Goal: Information Seeking & Learning: Learn about a topic

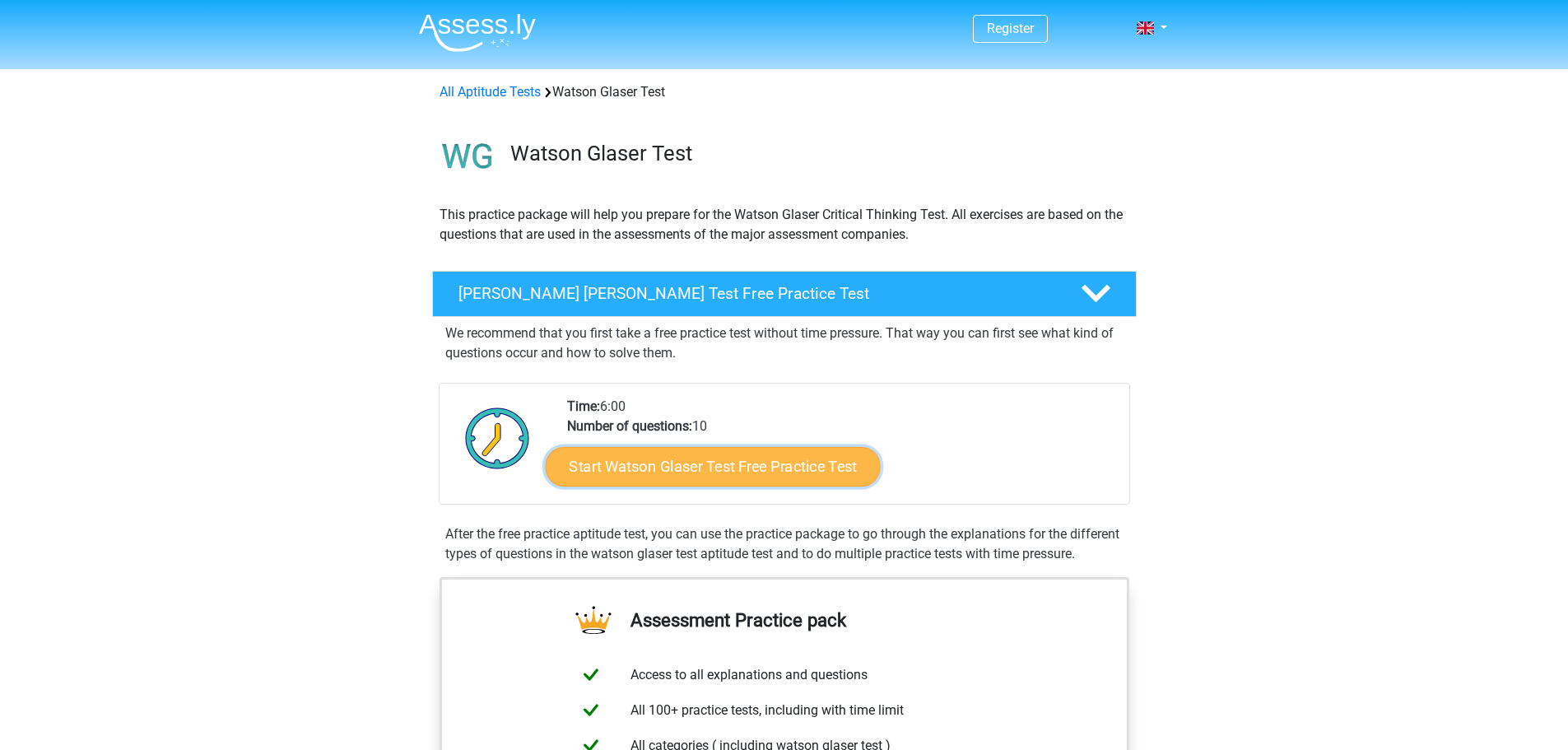
drag, startPoint x: 716, startPoint y: 475, endPoint x: 698, endPoint y: 477, distance: 18.1
click at [714, 473] on link "Start Watson Glaser Test Free Practice Test" at bounding box center [712, 466] width 335 height 39
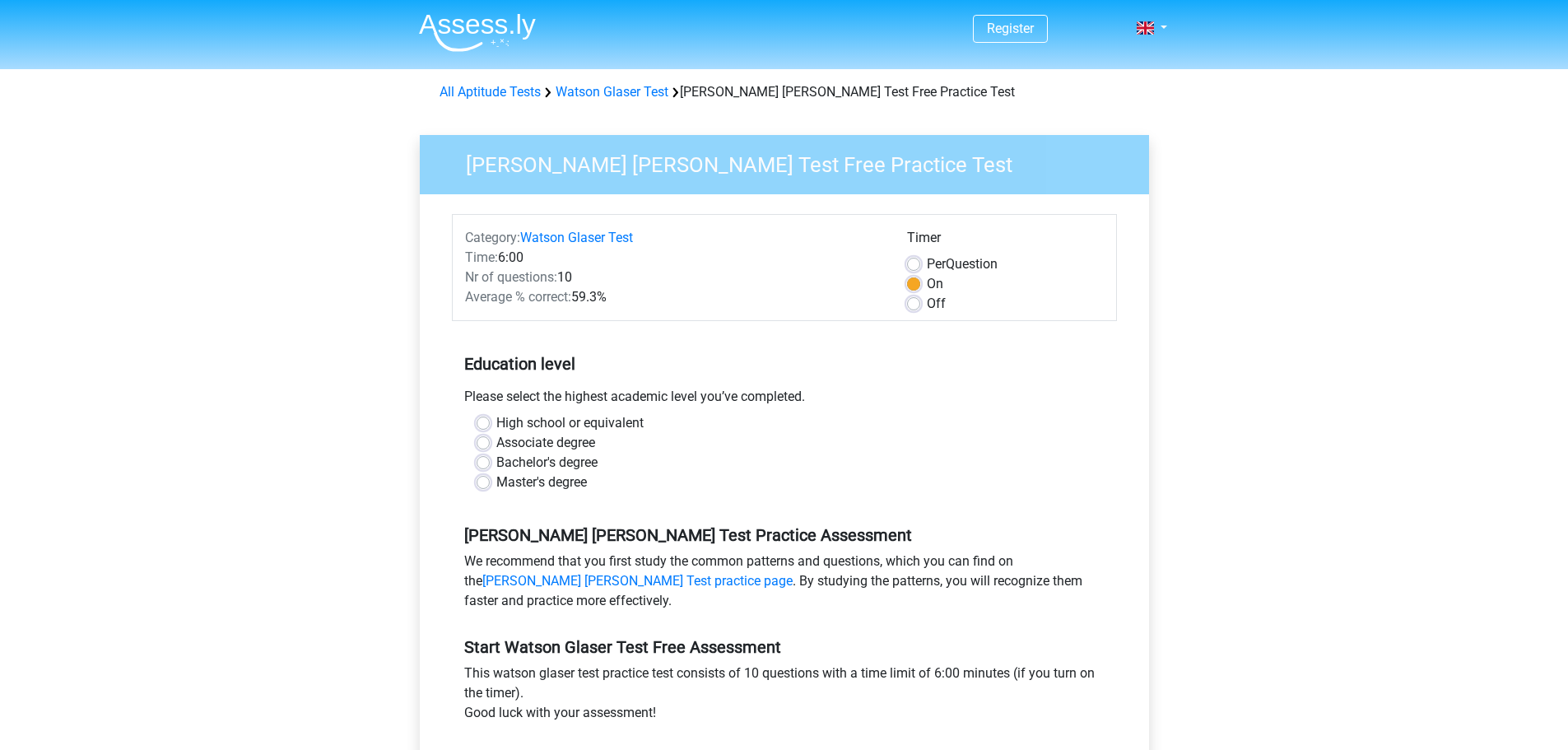
click at [485, 416] on div "High school or equivalent" at bounding box center [784, 423] width 616 height 20
click at [497, 418] on label "High school or equivalent" at bounding box center [571, 423] width 147 height 20
click at [482, 418] on input "High school or equivalent" at bounding box center [483, 421] width 13 height 16
radio input "true"
click at [497, 422] on label "High school or equivalent" at bounding box center [571, 423] width 147 height 20
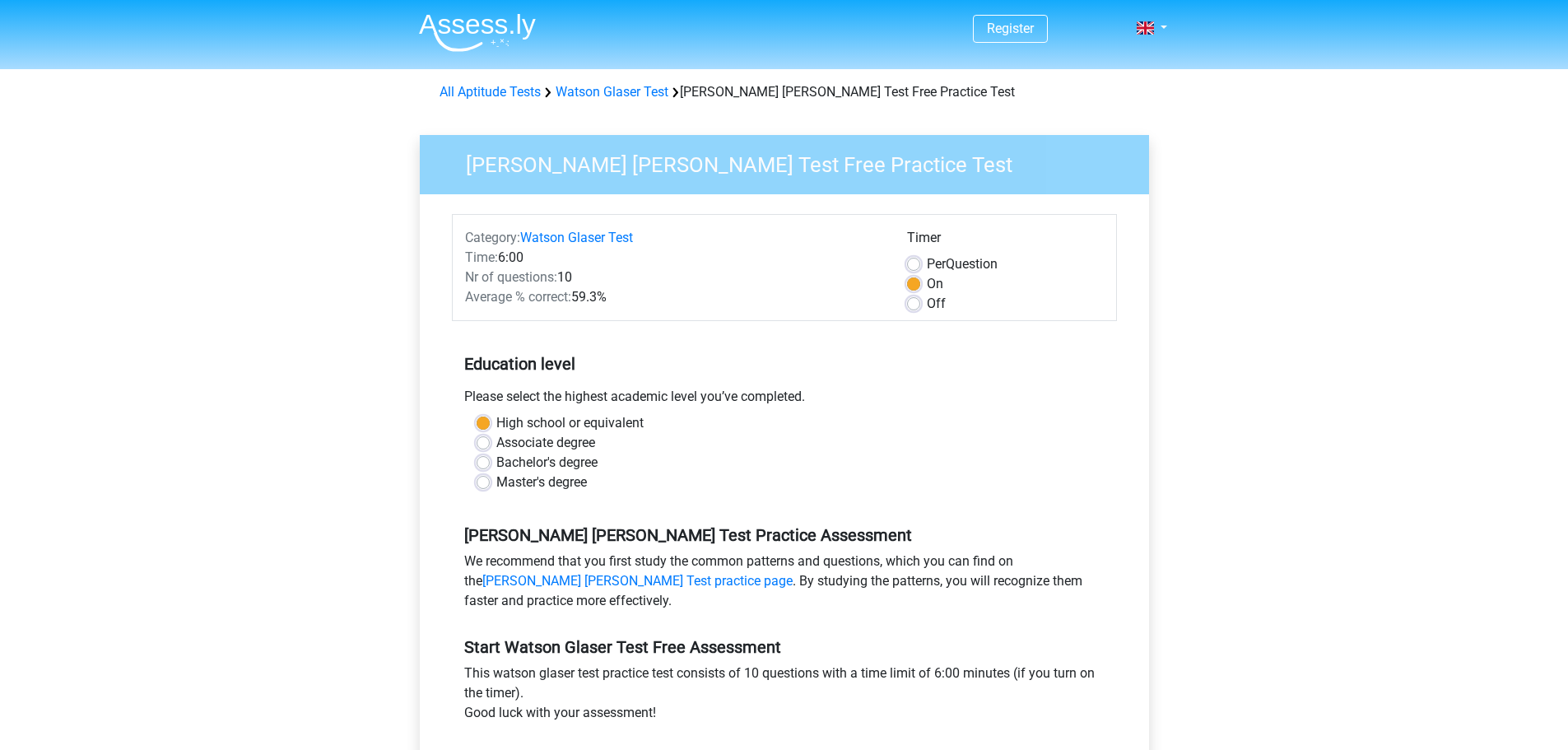
click at [482, 422] on input "High school or equivalent" at bounding box center [483, 421] width 13 height 16
click at [497, 422] on label "High school or equivalent" at bounding box center [571, 423] width 147 height 20
click at [482, 422] on input "High school or equivalent" at bounding box center [483, 421] width 13 height 16
click at [497, 422] on label "High school or equivalent" at bounding box center [571, 423] width 147 height 20
click at [482, 422] on input "High school or equivalent" at bounding box center [483, 421] width 13 height 16
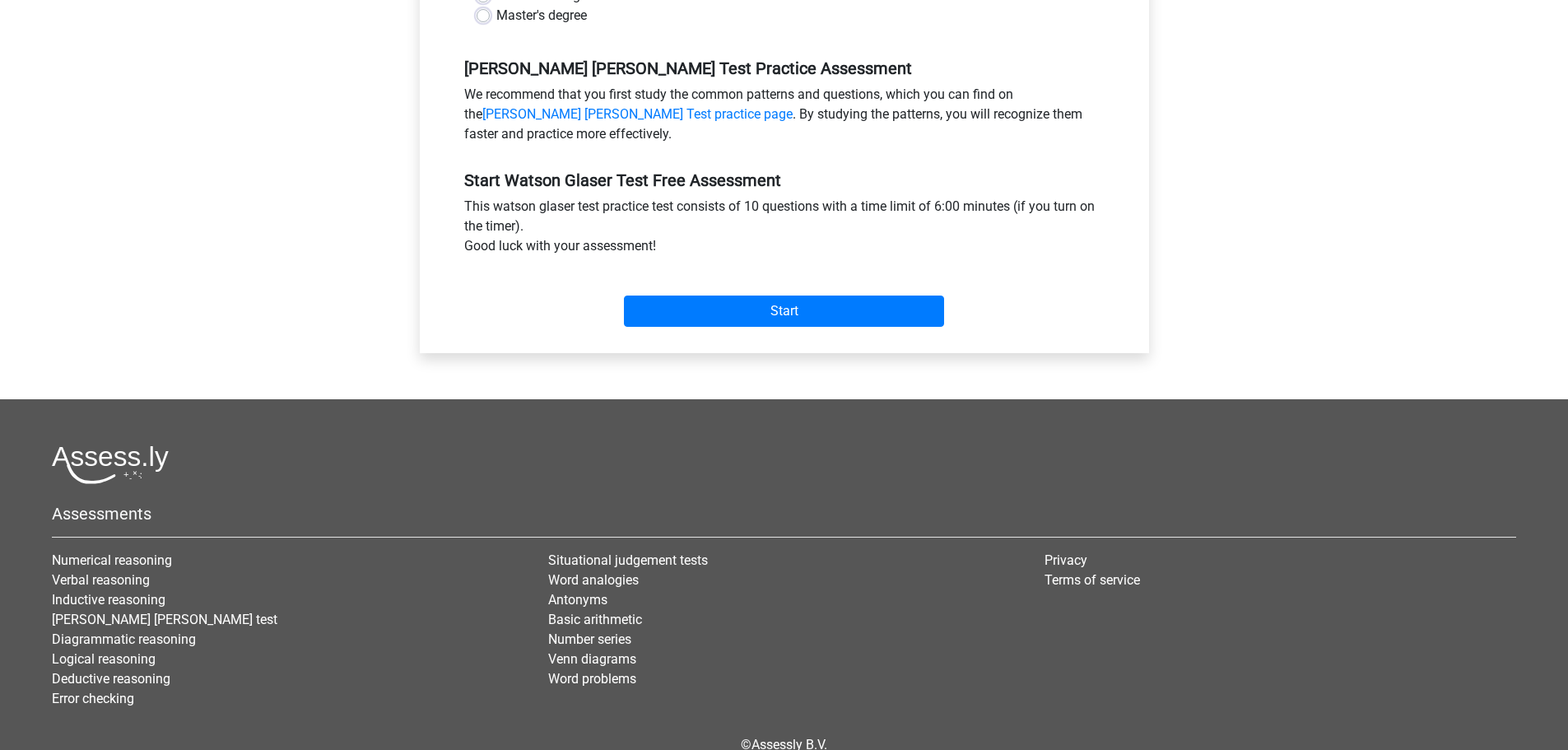
scroll to position [551, 0]
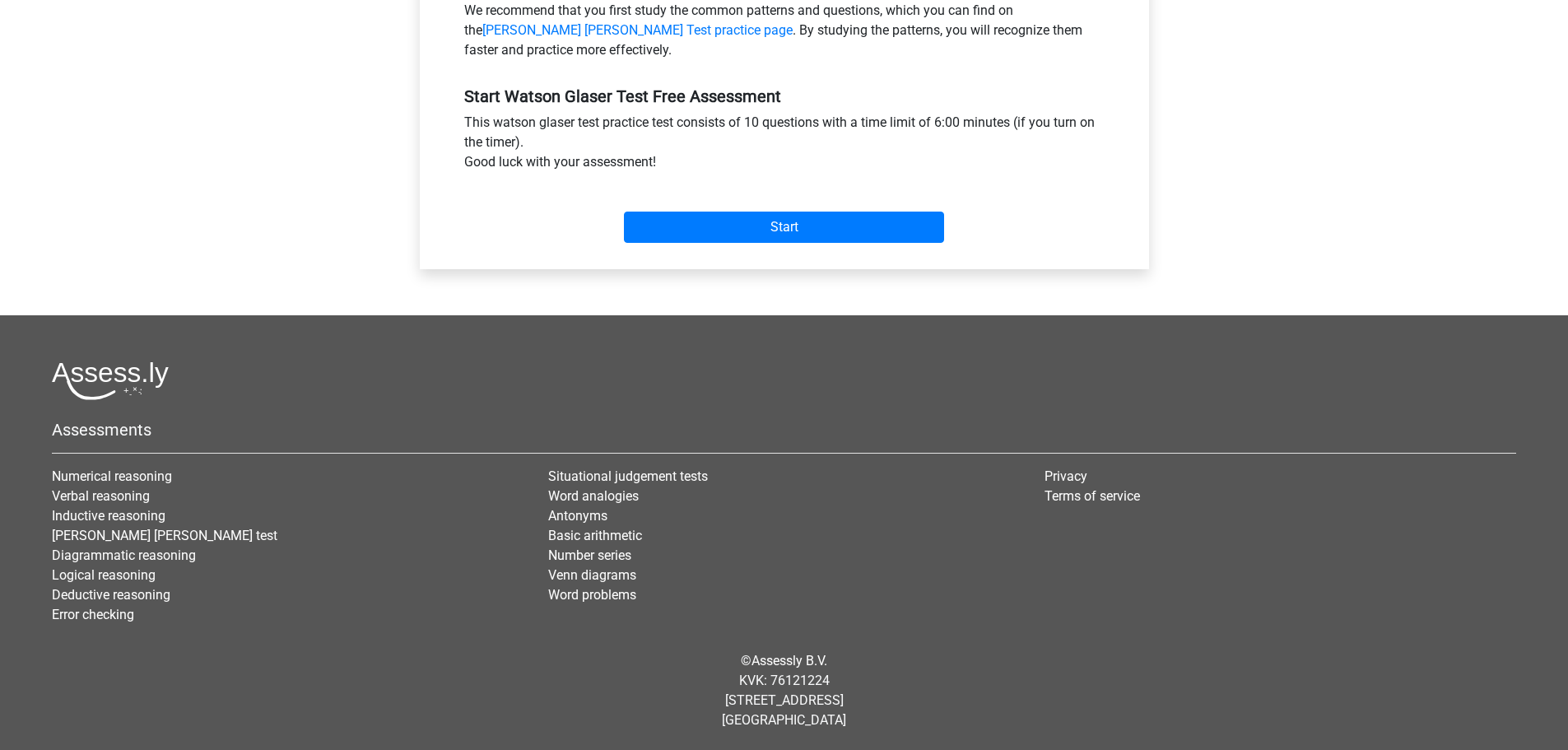
click at [832, 202] on div "Start" at bounding box center [784, 214] width 665 height 57
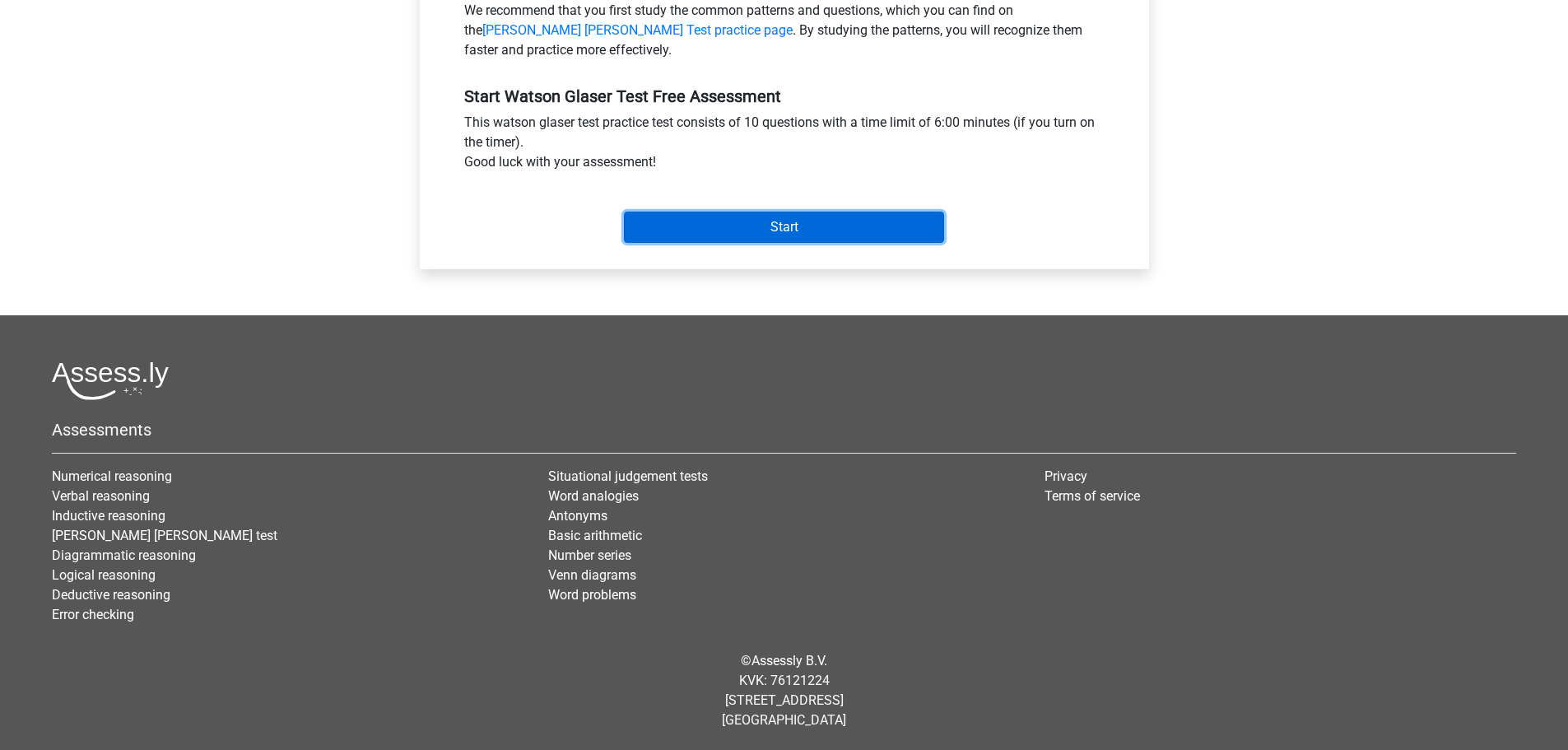
click at [777, 221] on input "Start" at bounding box center [784, 227] width 321 height 32
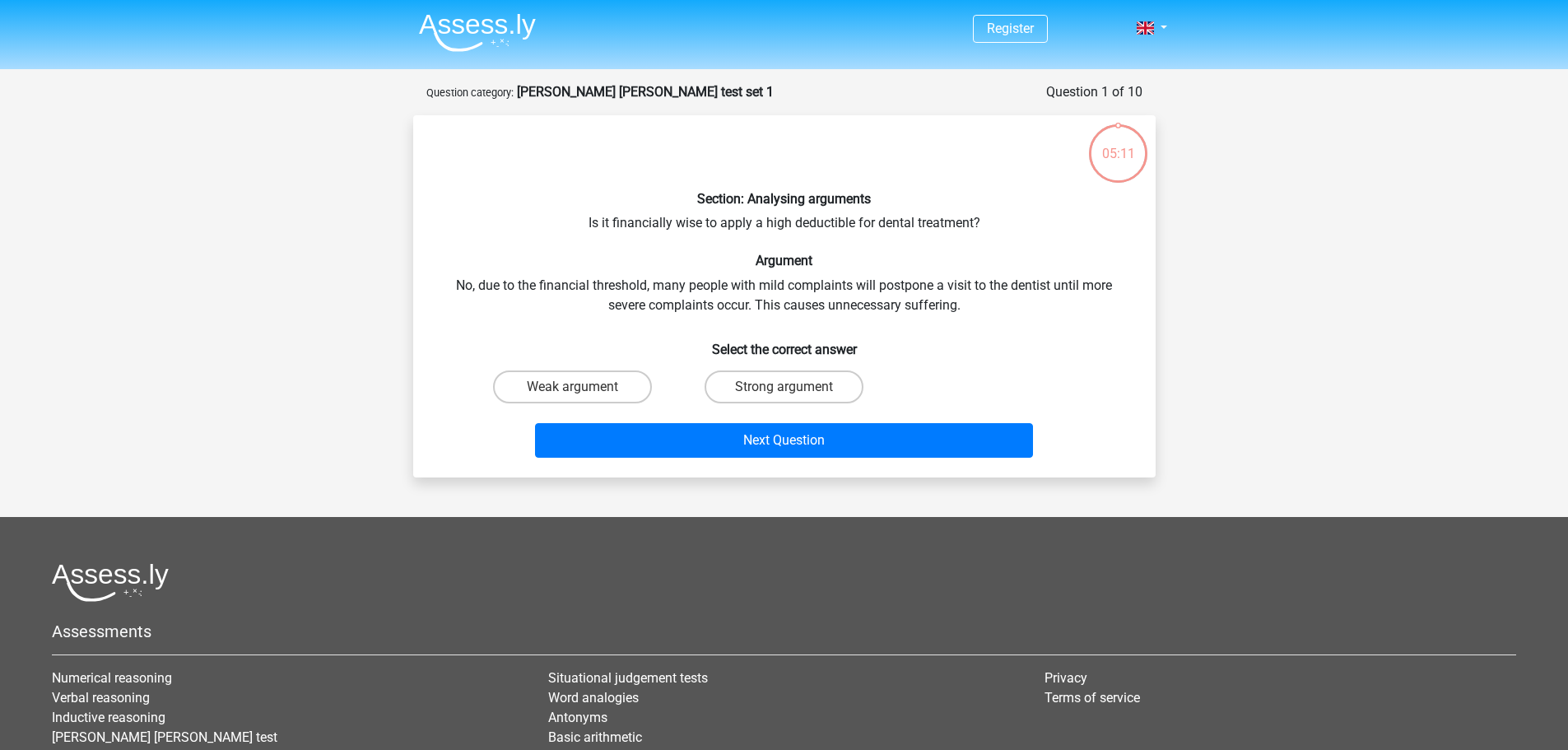
drag, startPoint x: 810, startPoint y: 383, endPoint x: 927, endPoint y: 420, distance: 122.7
click at [810, 381] on label "Strong argument" at bounding box center [784, 387] width 159 height 33
click at [795, 387] on input "Strong argument" at bounding box center [789, 392] width 11 height 11
radio input "true"
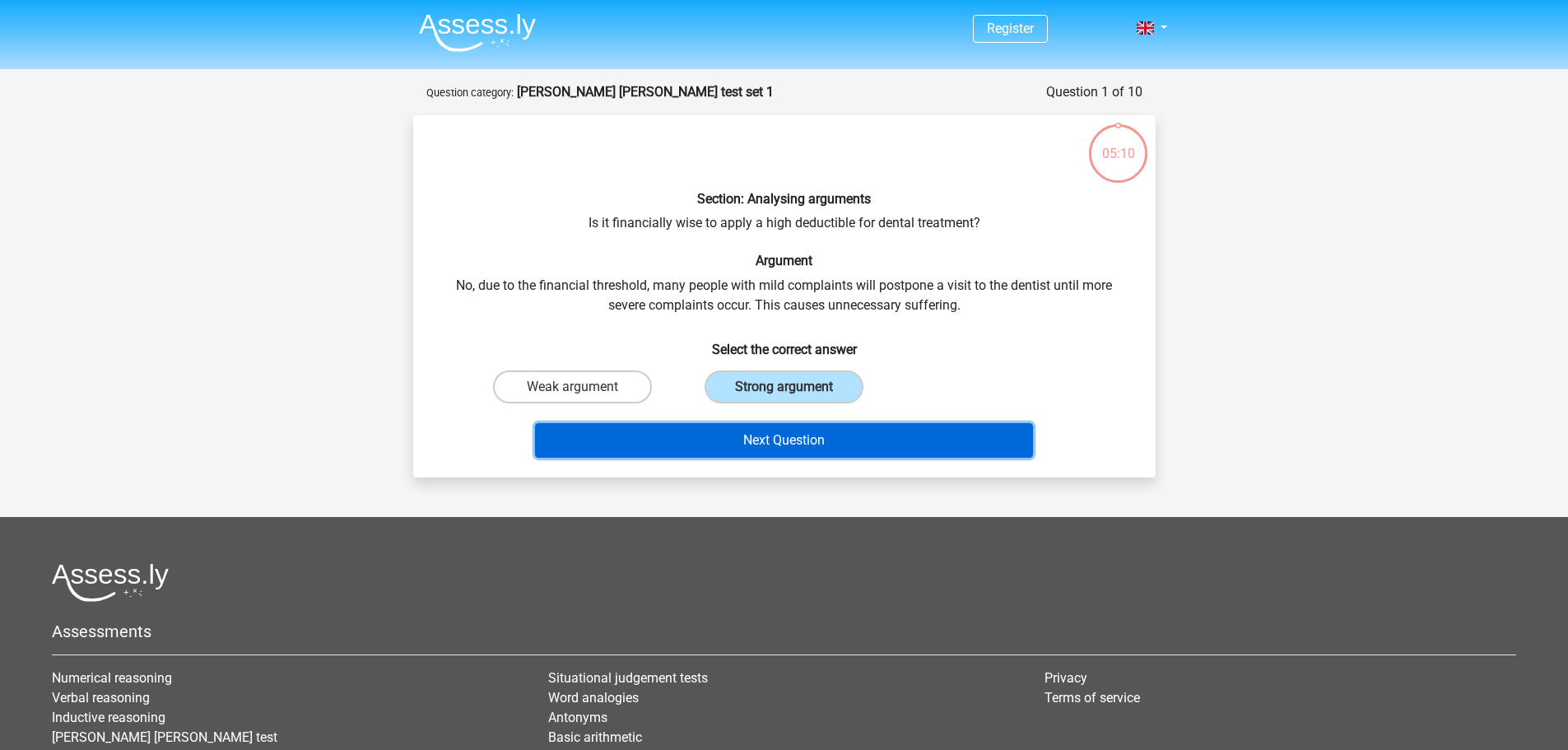
drag, startPoint x: 850, startPoint y: 441, endPoint x: 862, endPoint y: 438, distance: 12.4
click at [851, 444] on button "Next Question" at bounding box center [784, 441] width 498 height 34
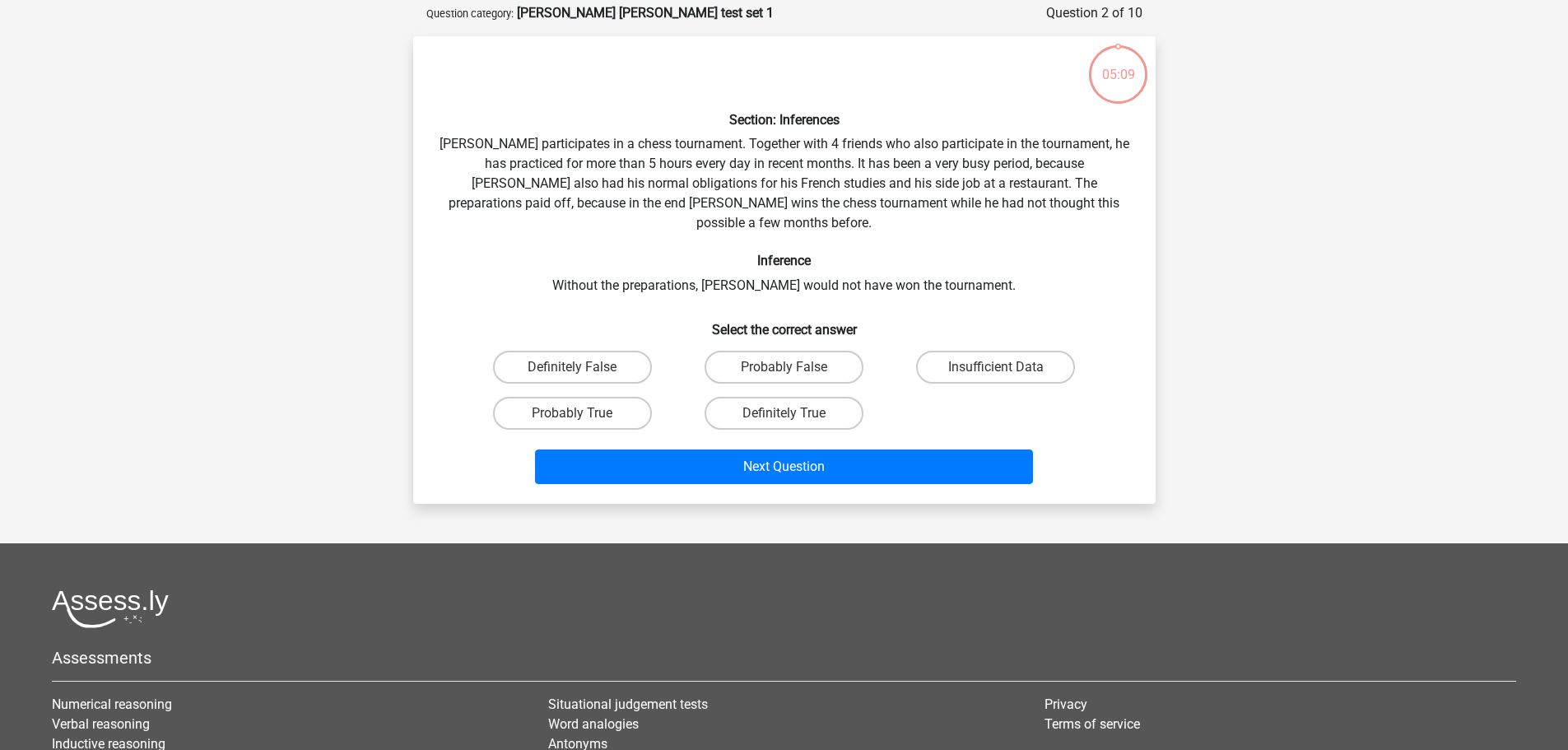
scroll to position [82, 0]
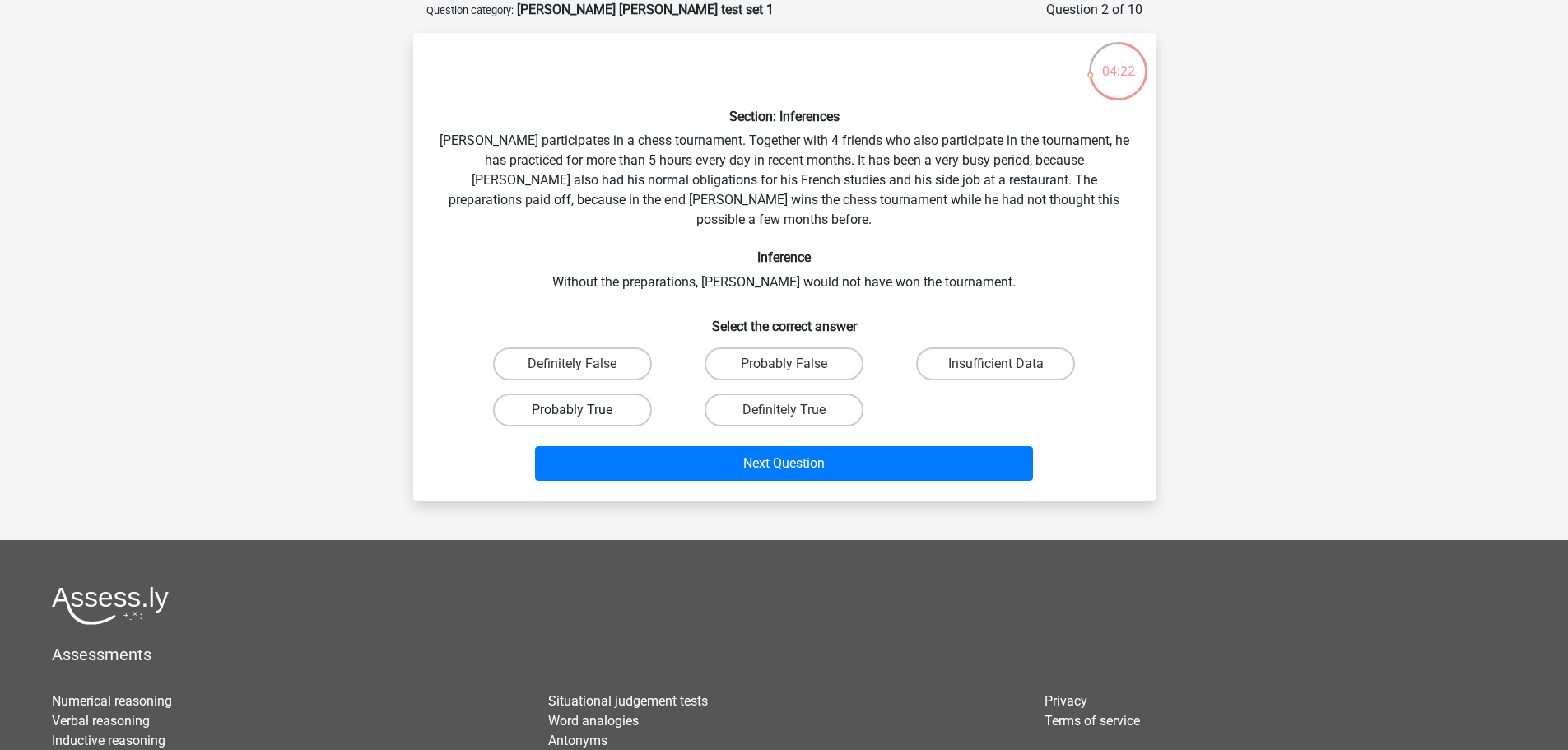
drag, startPoint x: 608, startPoint y: 395, endPoint x: 848, endPoint y: 413, distance: 240.7
click at [609, 394] on label "Probably True" at bounding box center [572, 410] width 159 height 33
click at [583, 410] on input "Probably True" at bounding box center [577, 415] width 11 height 11
radio input "true"
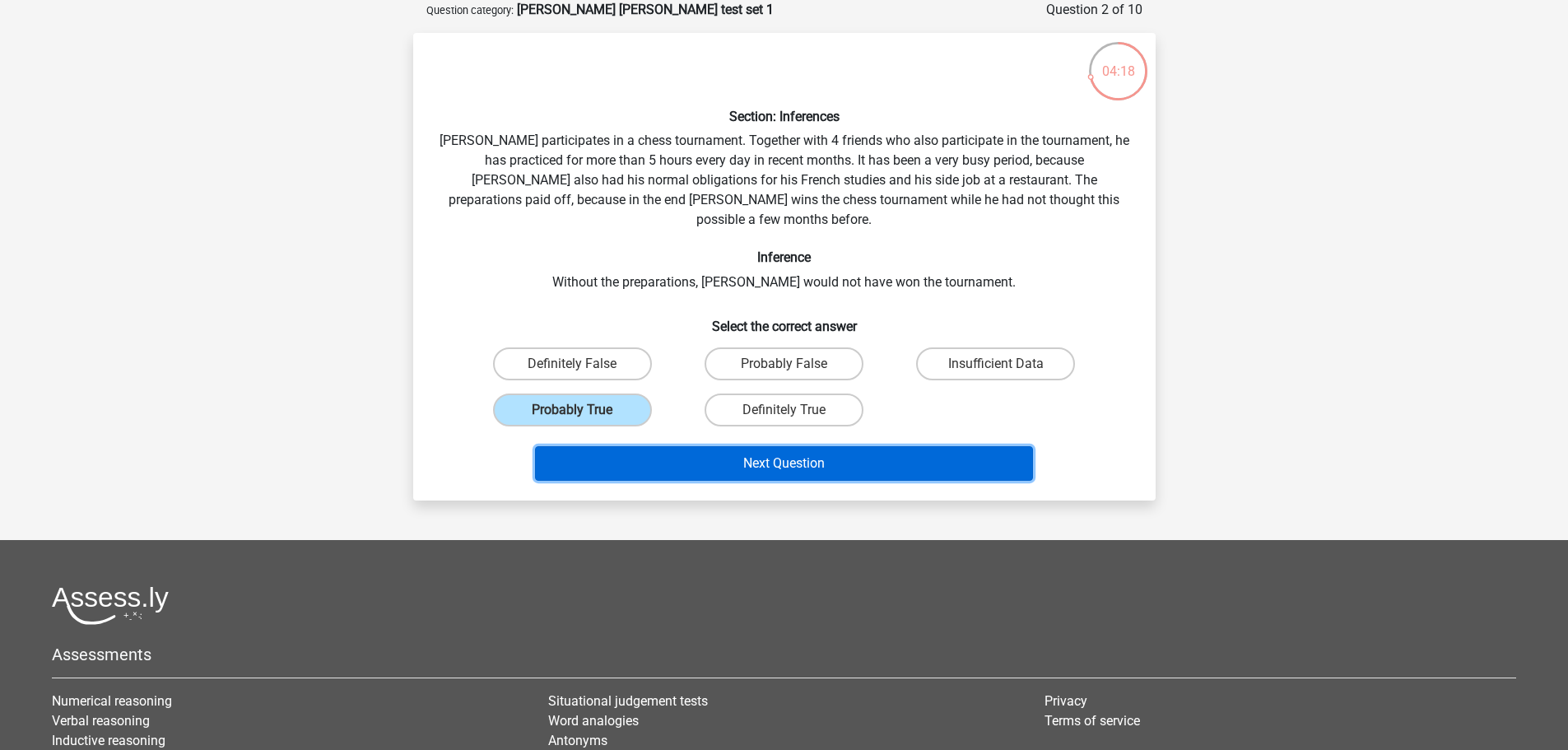
click at [748, 447] on button "Next Question" at bounding box center [784, 464] width 498 height 34
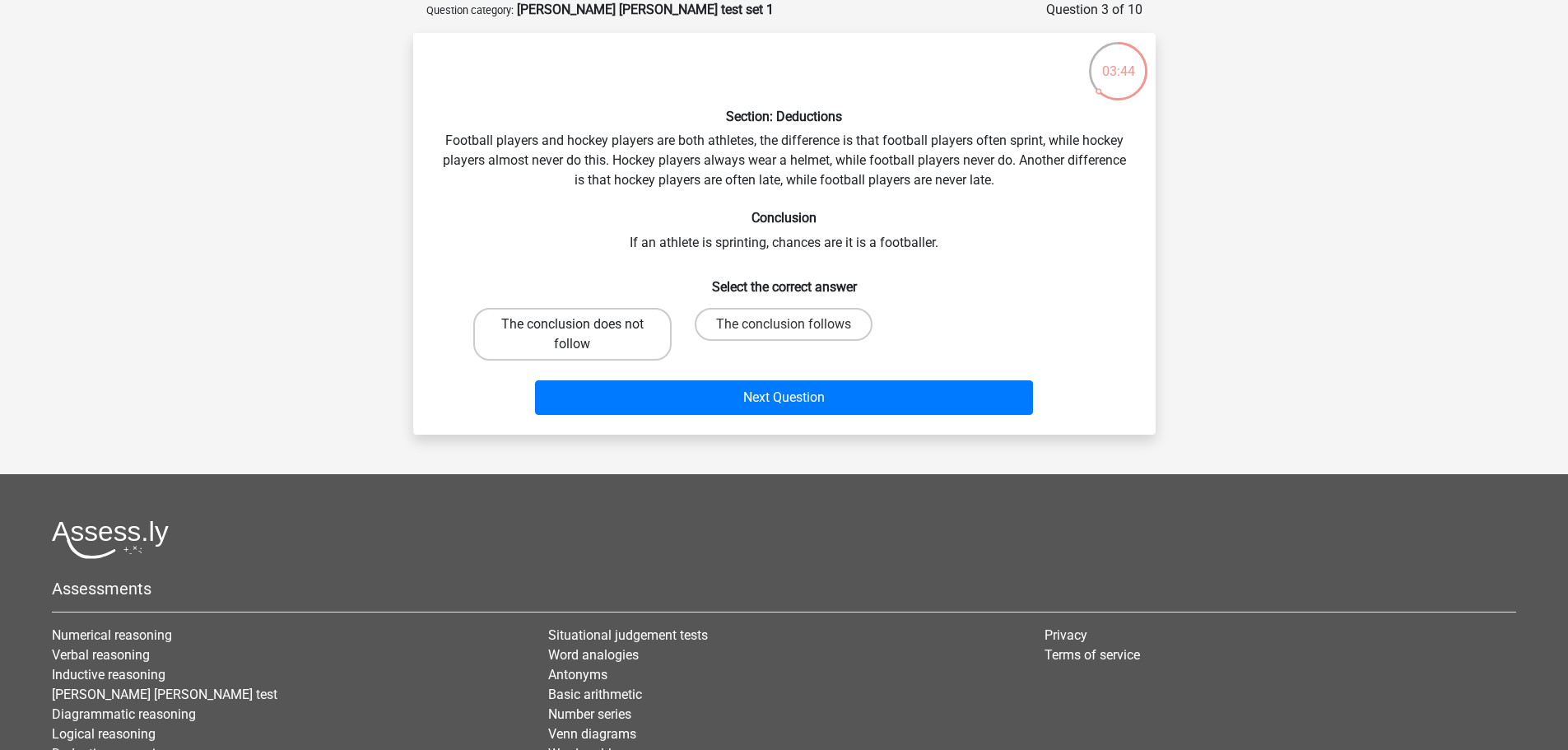
click at [604, 324] on label "The conclusion does not follow" at bounding box center [571, 334] width 198 height 53
click at [583, 325] on input "The conclusion does not follow" at bounding box center [577, 330] width 11 height 11
radio input "true"
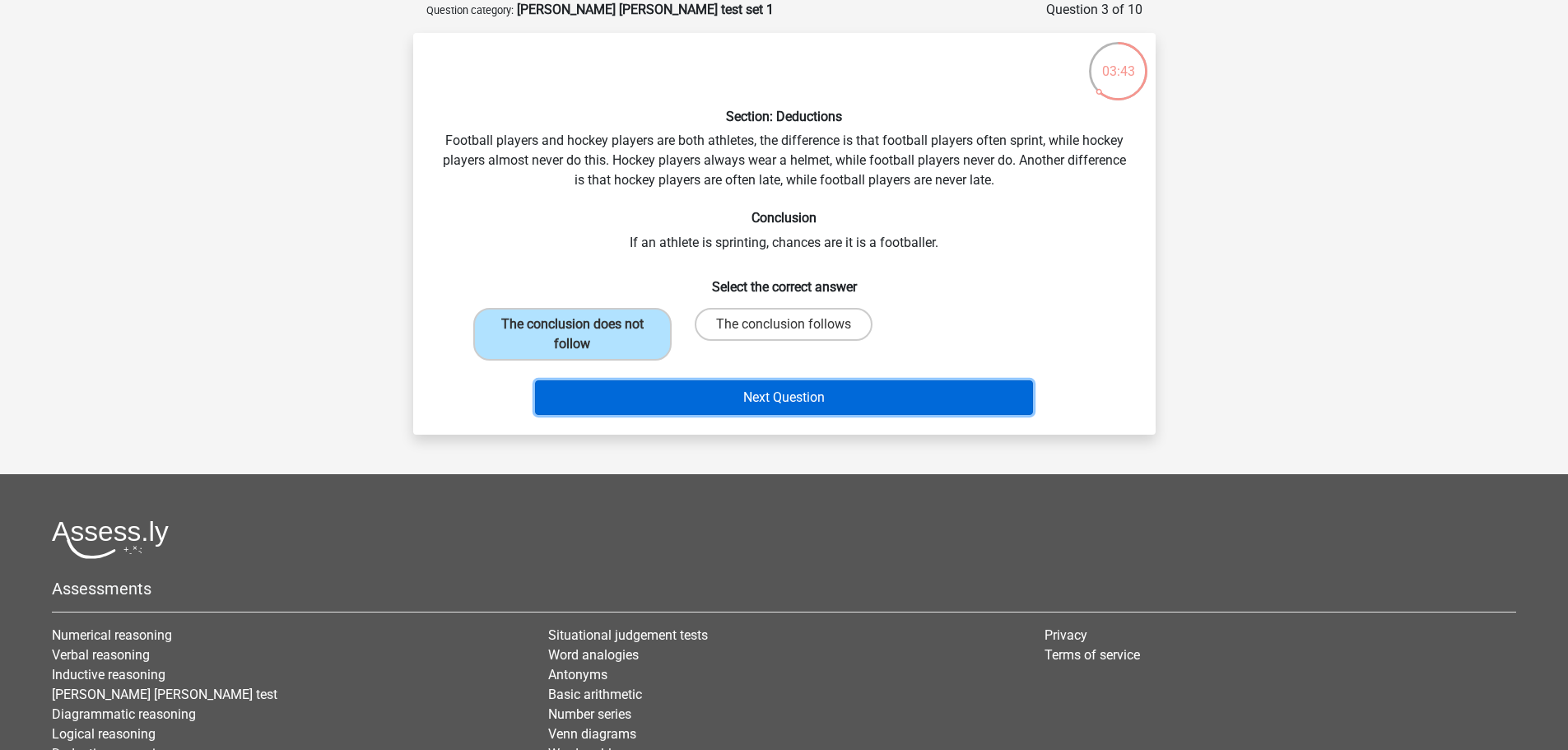
drag, startPoint x: 814, startPoint y: 395, endPoint x: 815, endPoint y: 381, distance: 14.0
click at [814, 393] on button "Next Question" at bounding box center [784, 398] width 498 height 34
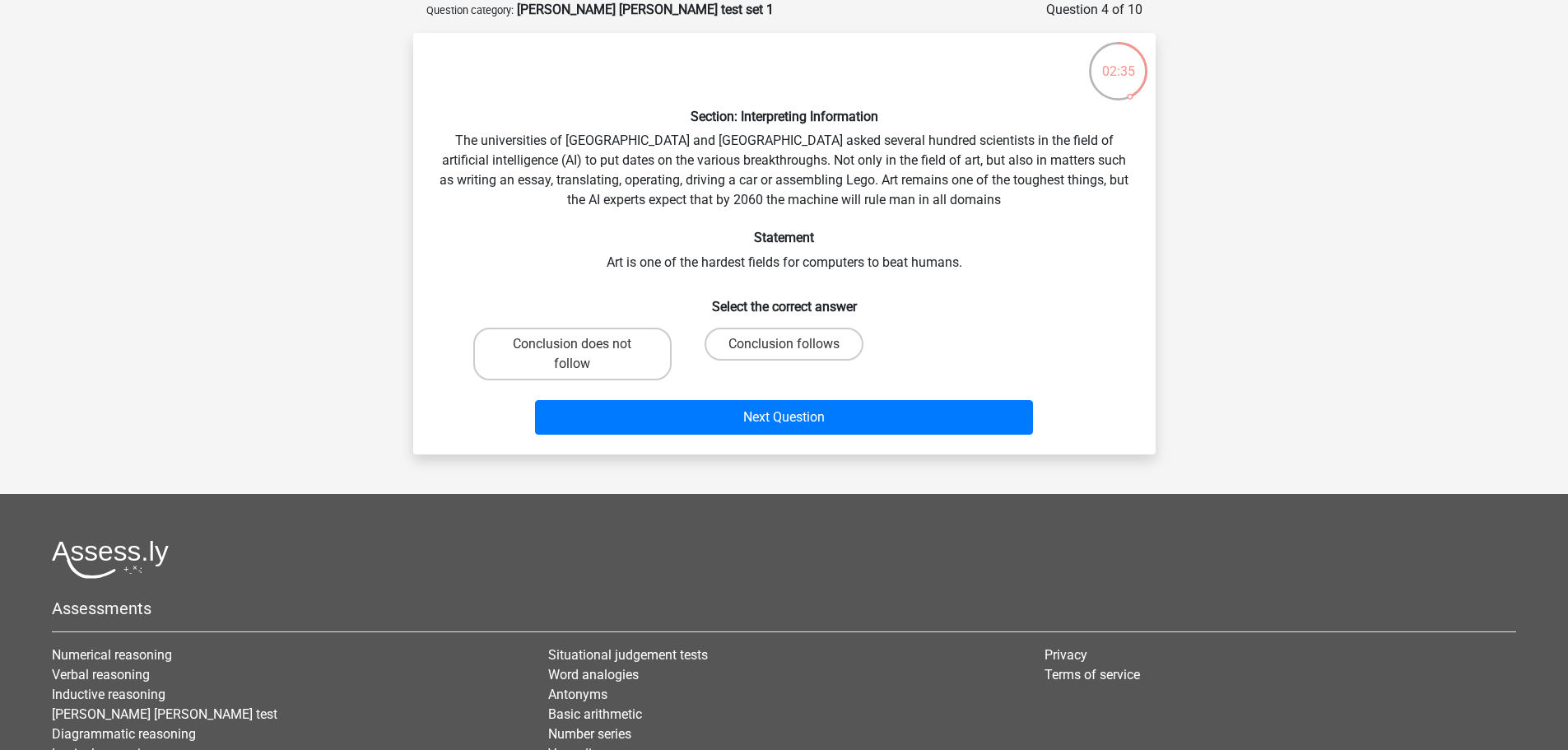
click at [792, 347] on input "Conclusion follows" at bounding box center [789, 349] width 11 height 11
radio input "true"
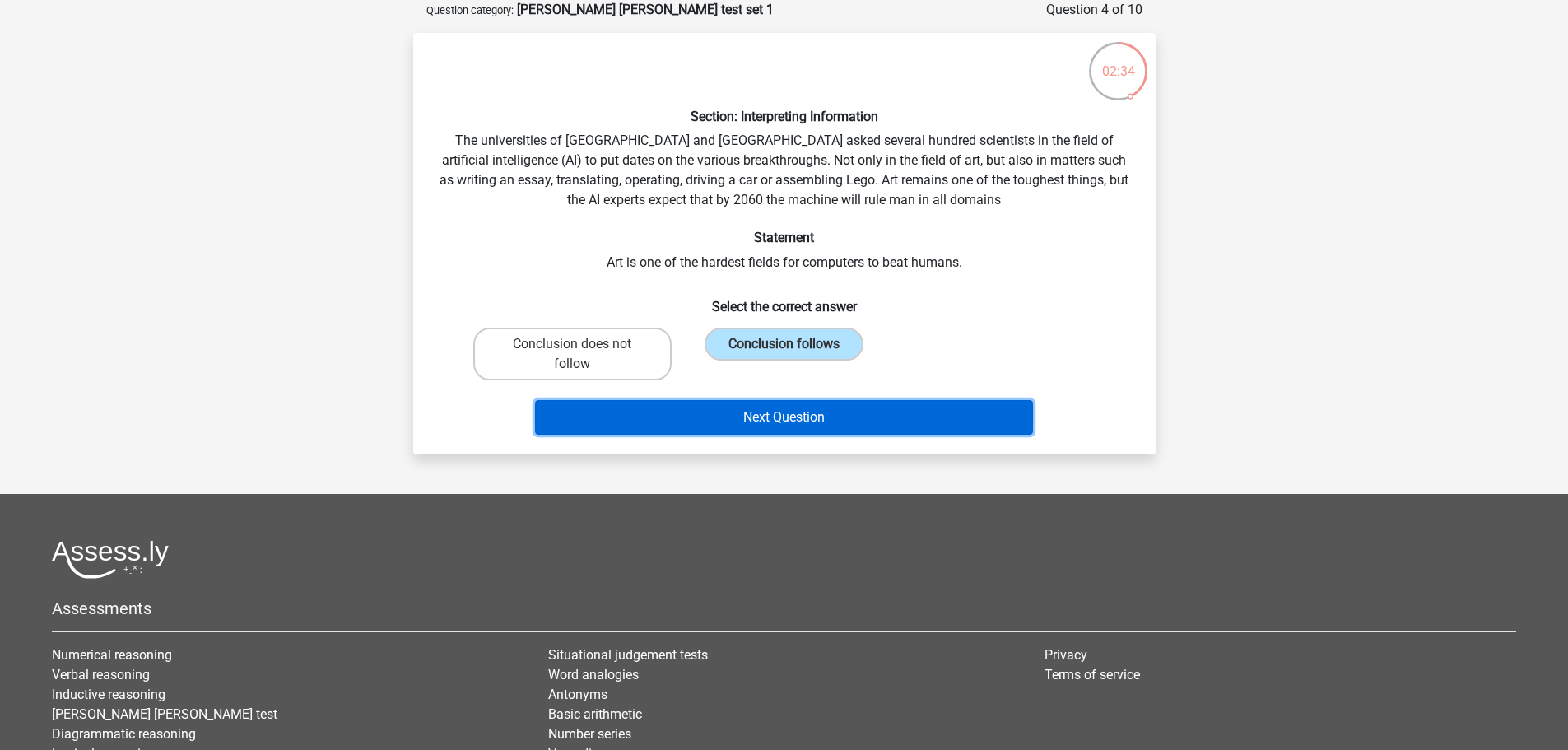
click at [775, 413] on button "Next Question" at bounding box center [784, 418] width 498 height 34
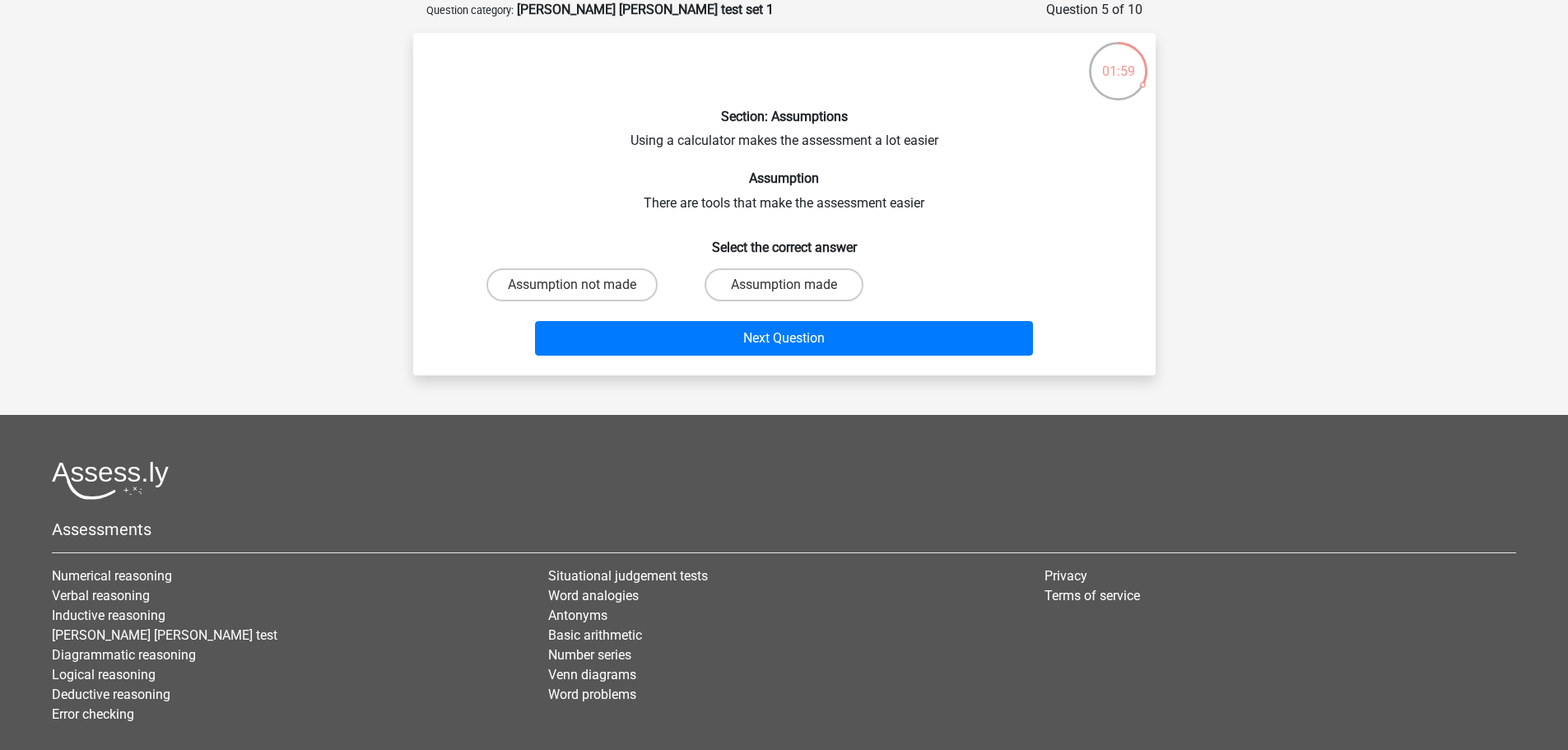
drag, startPoint x: 840, startPoint y: 283, endPoint x: 864, endPoint y: 315, distance: 40.0
click at [848, 278] on label "Assumption made" at bounding box center [784, 284] width 159 height 33
click at [795, 285] on input "Assumption made" at bounding box center [789, 290] width 11 height 11
radio input "true"
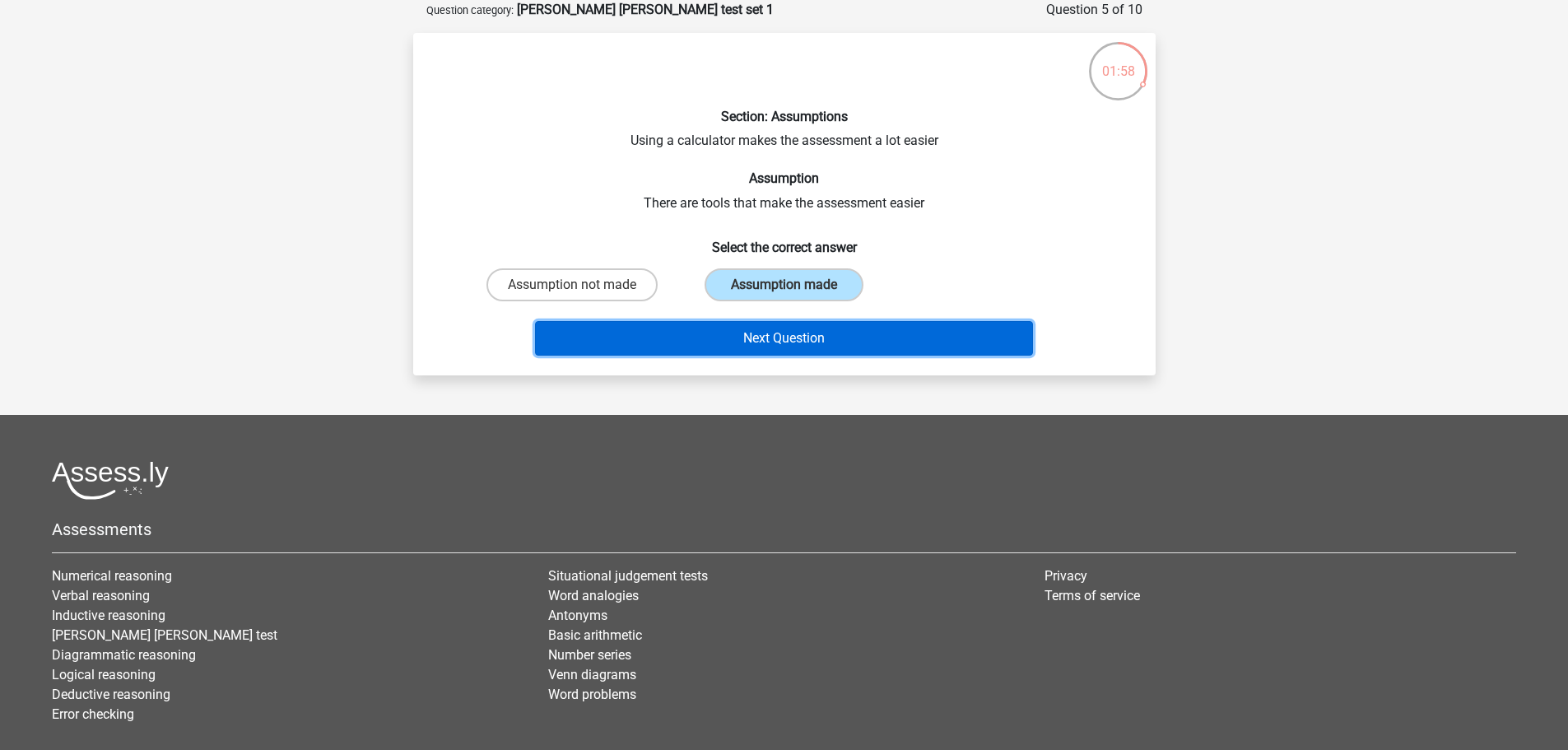
click at [864, 338] on button "Next Question" at bounding box center [784, 338] width 498 height 34
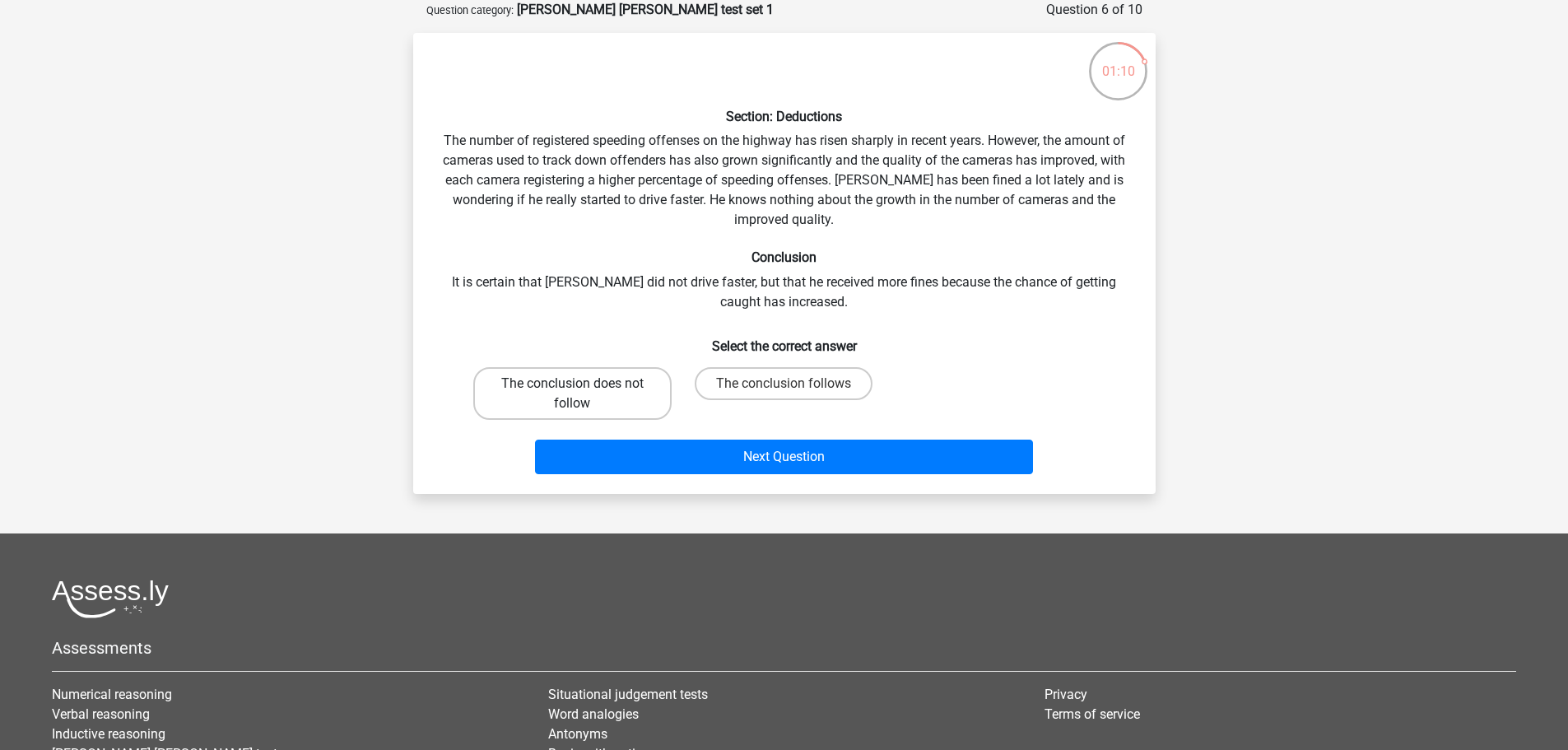
click at [568, 383] on label "The conclusion does not follow" at bounding box center [571, 394] width 198 height 53
click at [572, 384] on input "The conclusion does not follow" at bounding box center [577, 389] width 11 height 11
radio input "true"
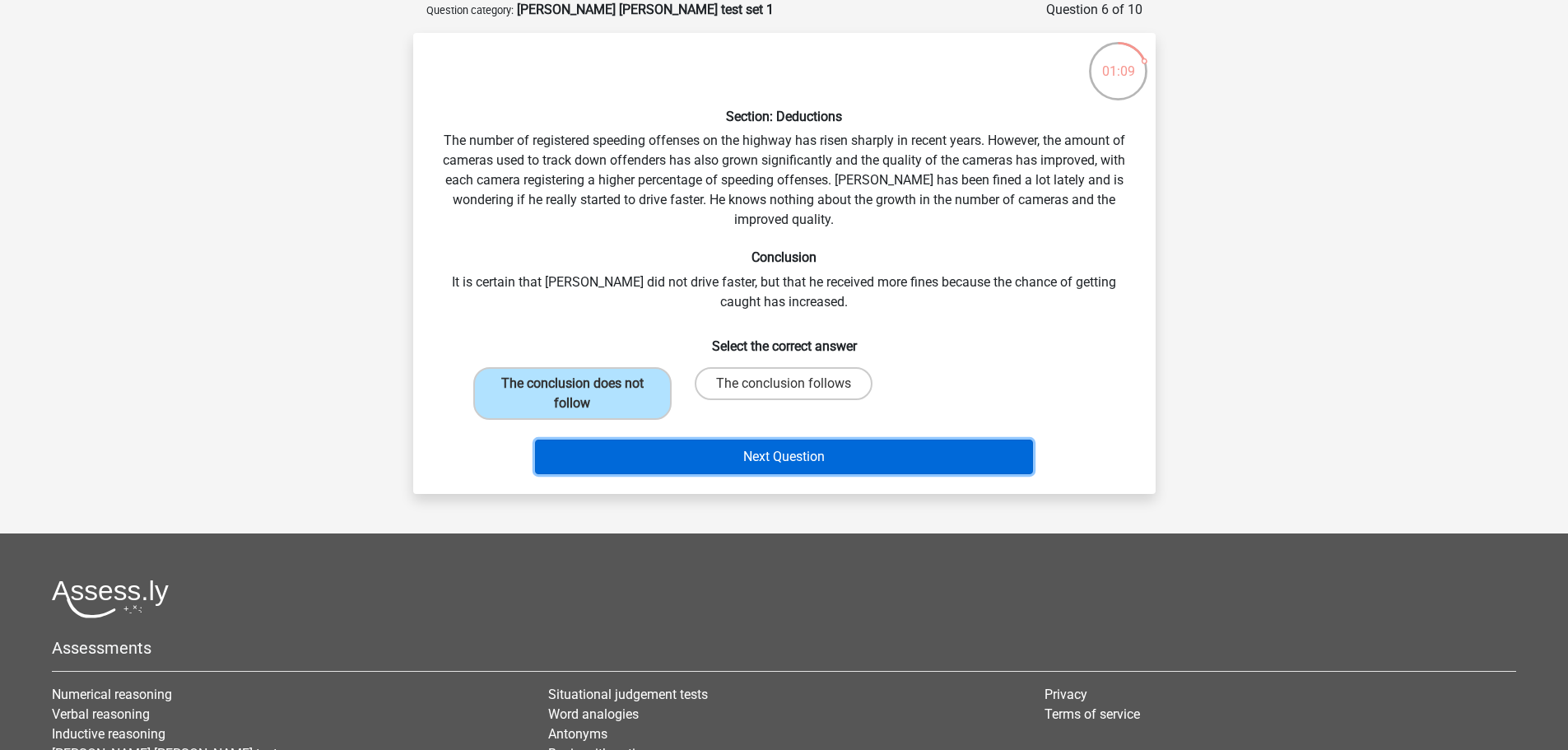
drag, startPoint x: 739, startPoint y: 452, endPoint x: 894, endPoint y: 450, distance: 155.0
click at [750, 441] on button "Next Question" at bounding box center [784, 457] width 498 height 34
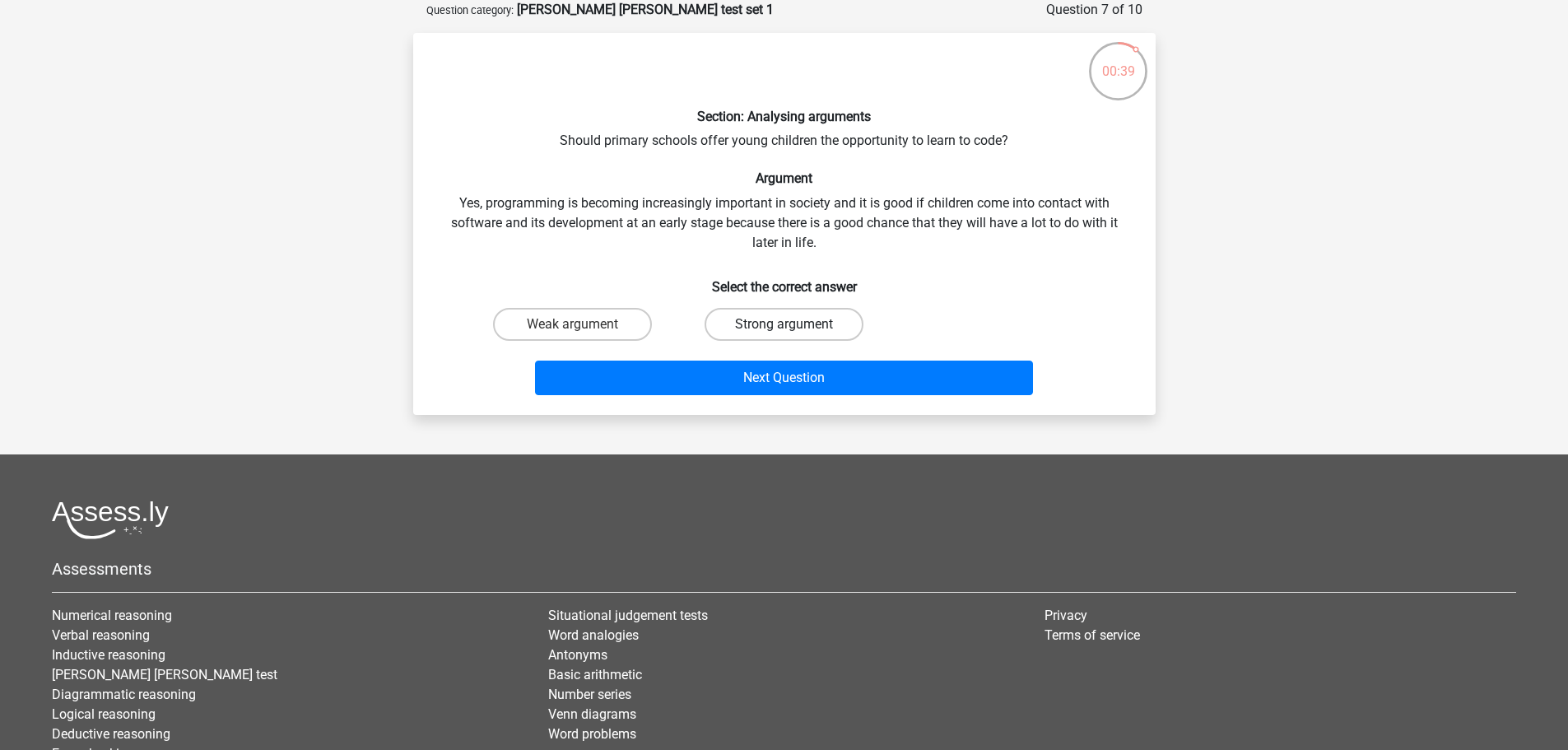
drag, startPoint x: 785, startPoint y: 314, endPoint x: 833, endPoint y: 333, distance: 51.6
click at [798, 314] on label "Strong argument" at bounding box center [784, 325] width 159 height 33
click at [795, 325] on input "Strong argument" at bounding box center [789, 330] width 11 height 11
radio input "true"
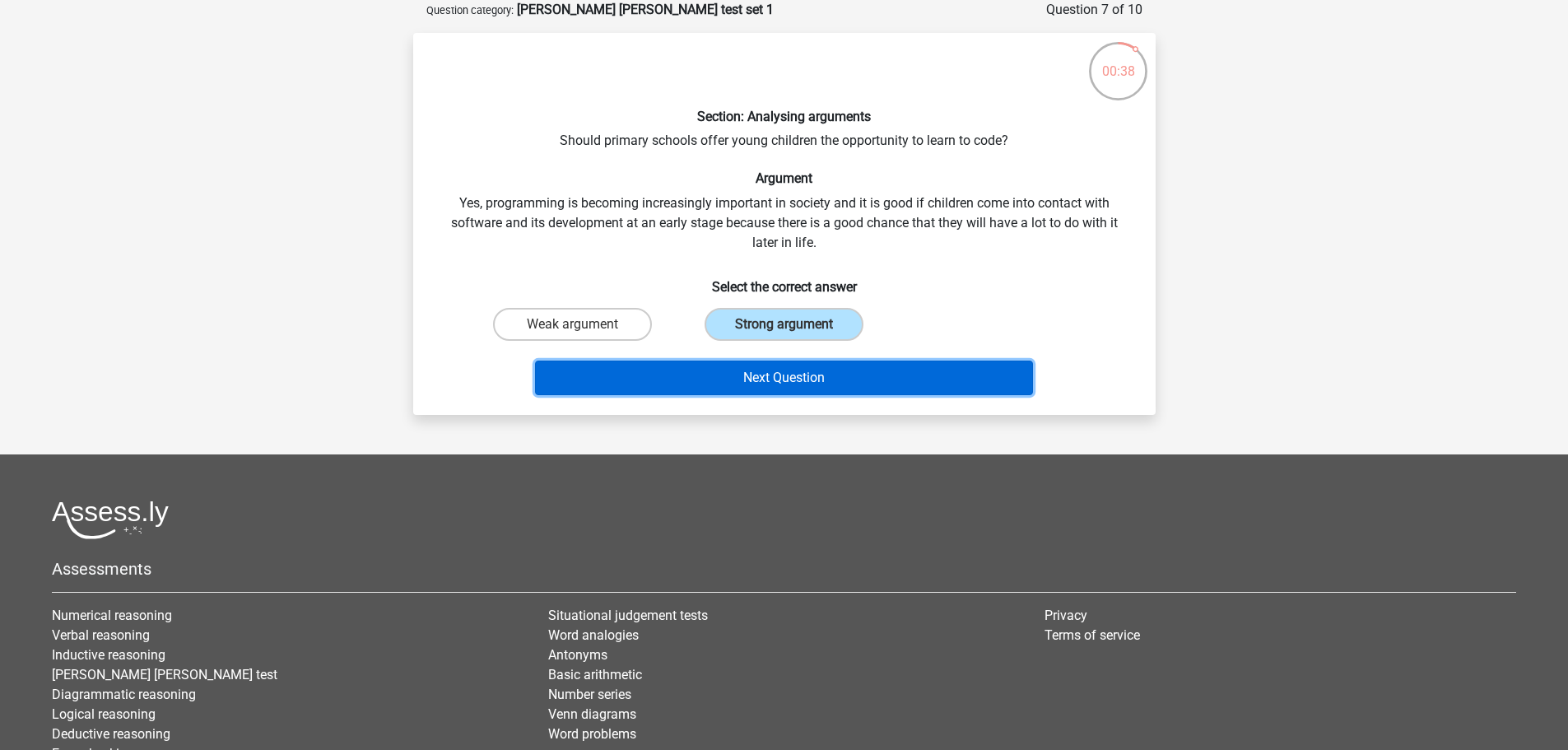
click at [843, 385] on button "Next Question" at bounding box center [784, 378] width 498 height 34
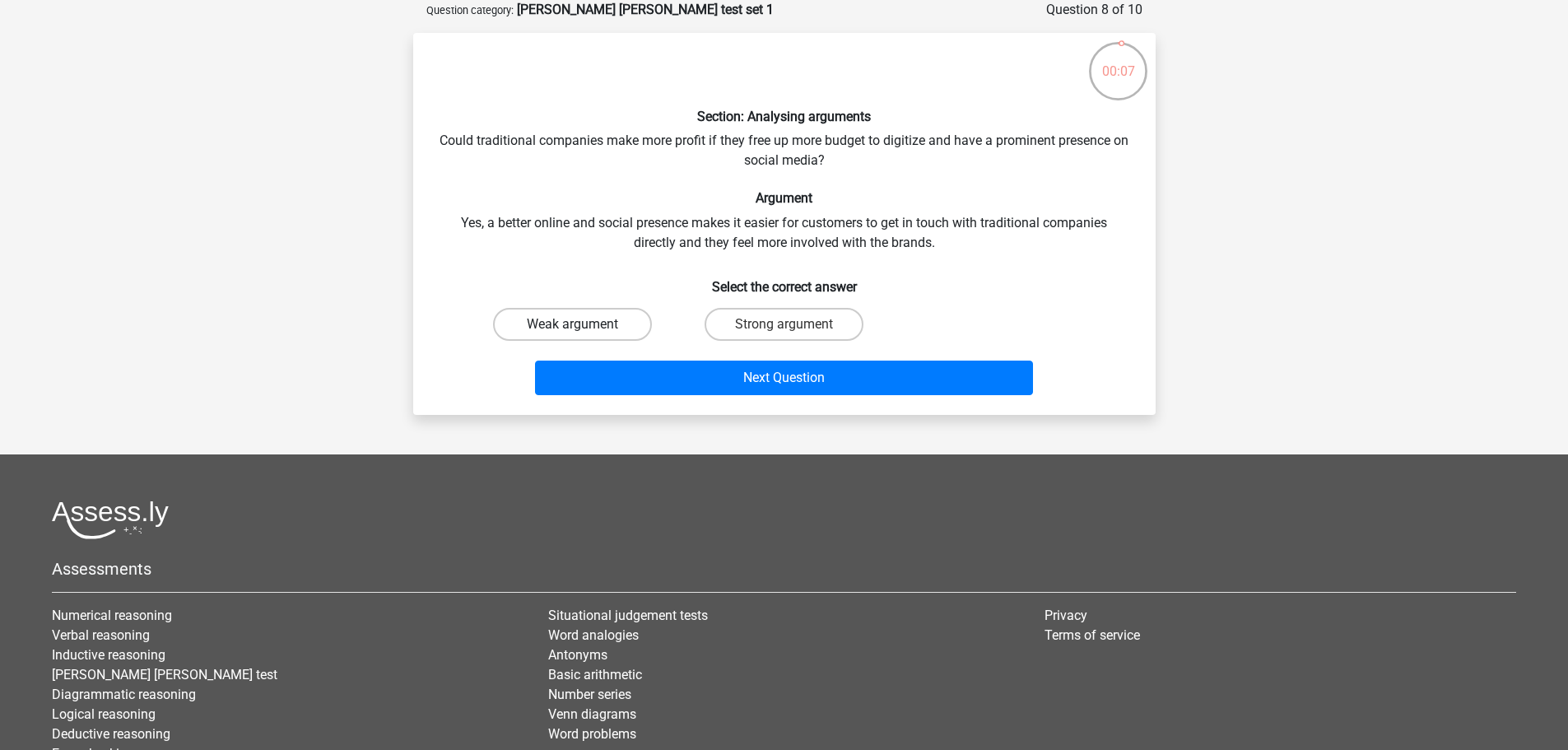
drag, startPoint x: 617, startPoint y: 326, endPoint x: 734, endPoint y: 438, distance: 162.0
click at [627, 319] on label "Weak argument" at bounding box center [572, 325] width 159 height 33
click at [583, 325] on input "Weak argument" at bounding box center [577, 330] width 11 height 11
radio input "true"
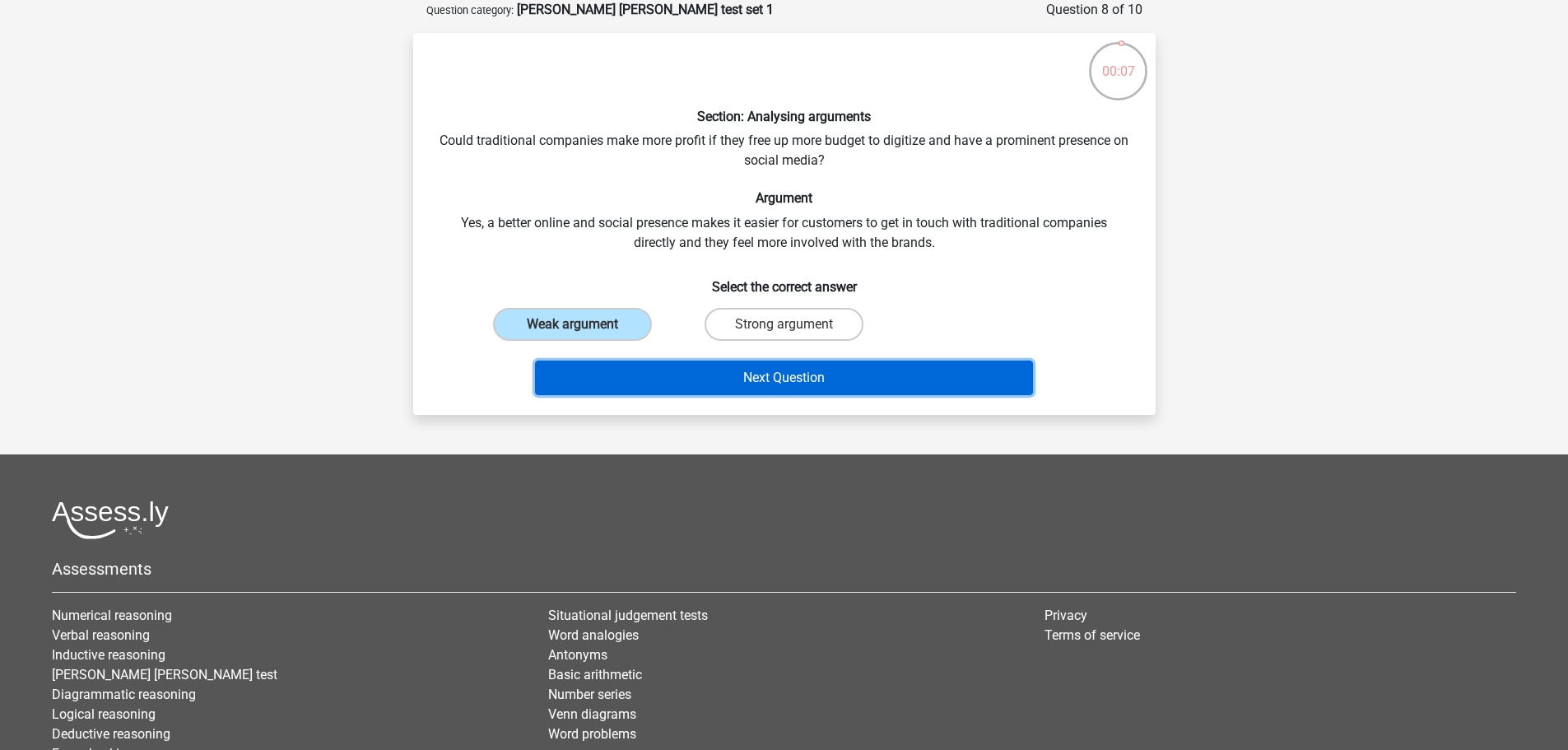
click at [837, 376] on button "Next Question" at bounding box center [784, 378] width 498 height 34
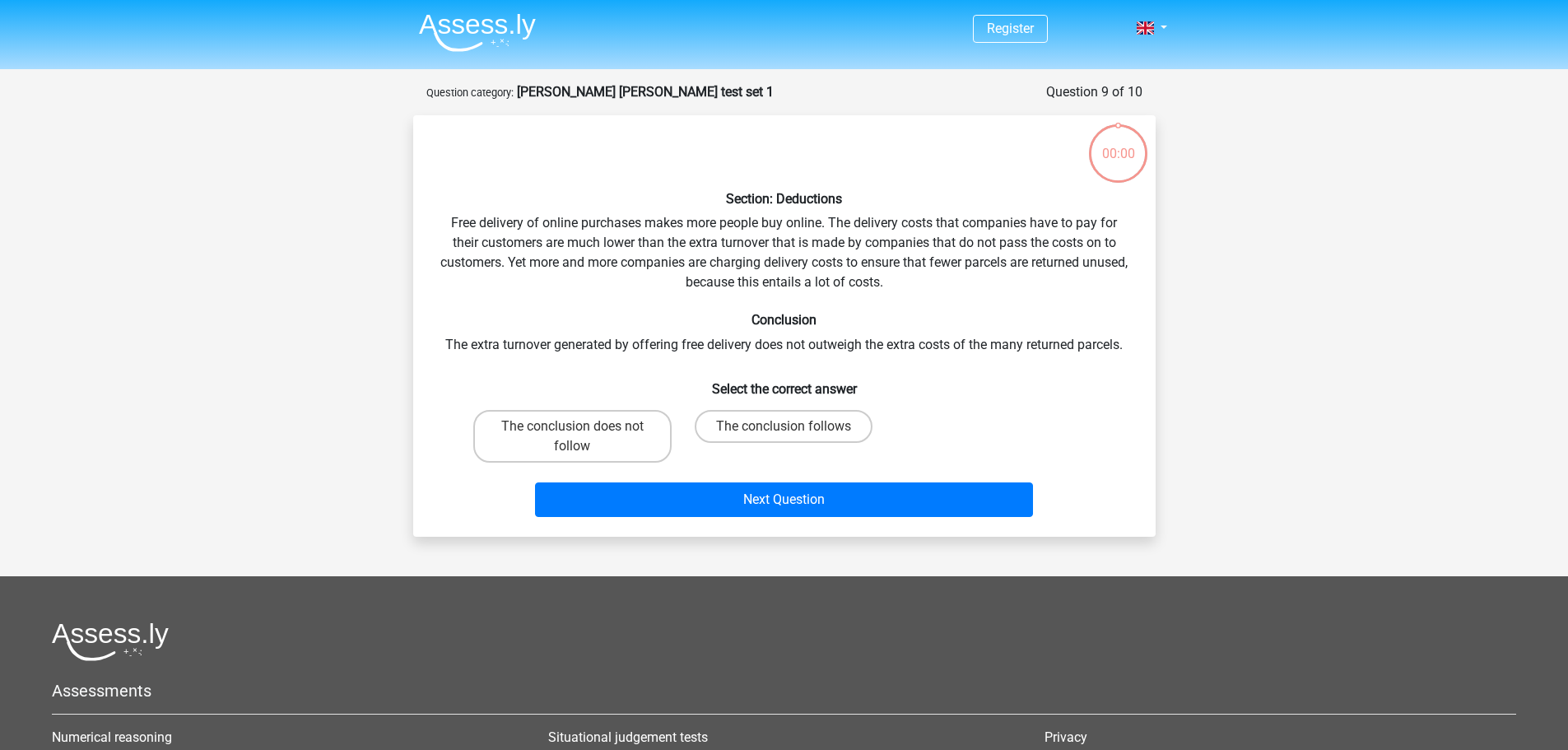
scroll to position [82, 0]
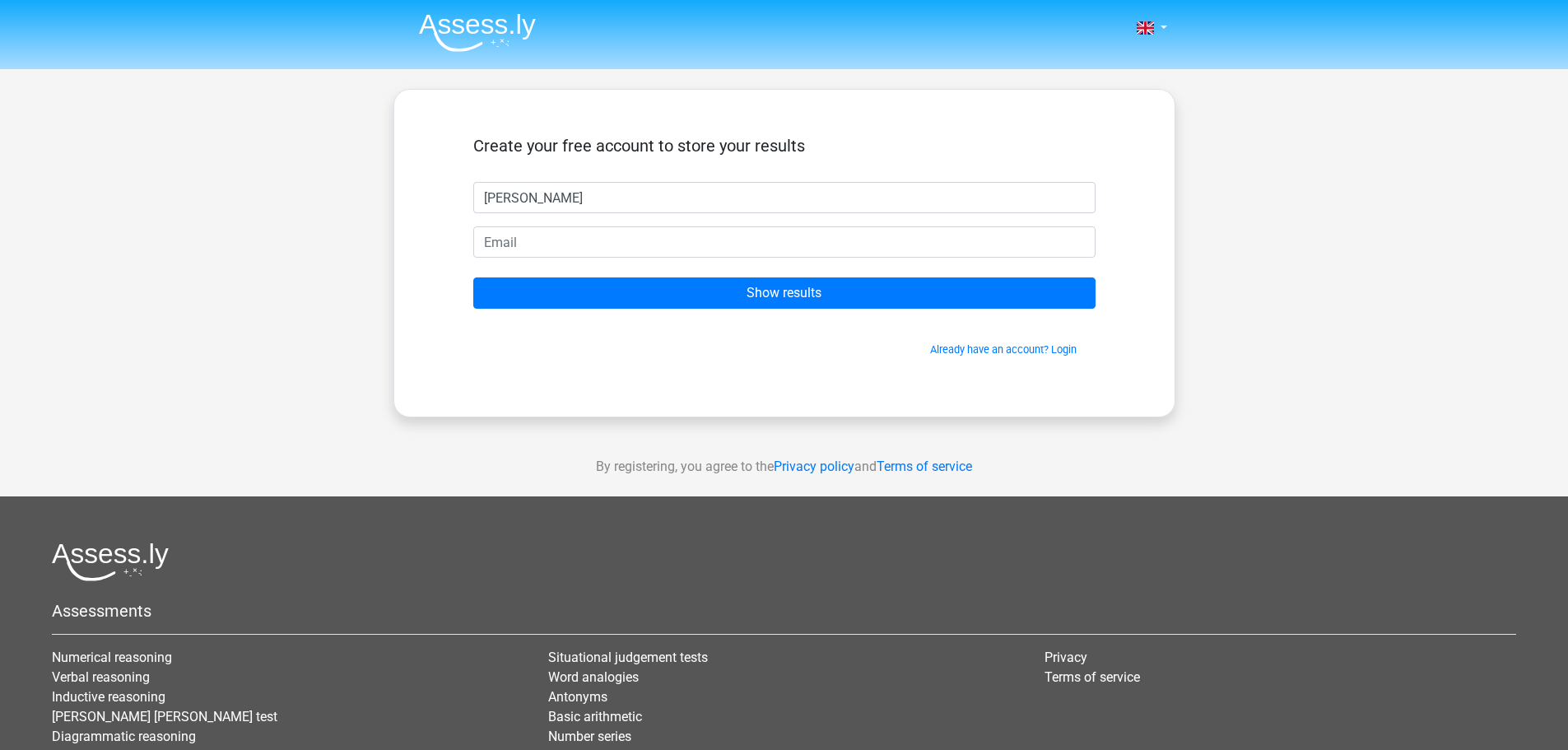
type input "Ronda"
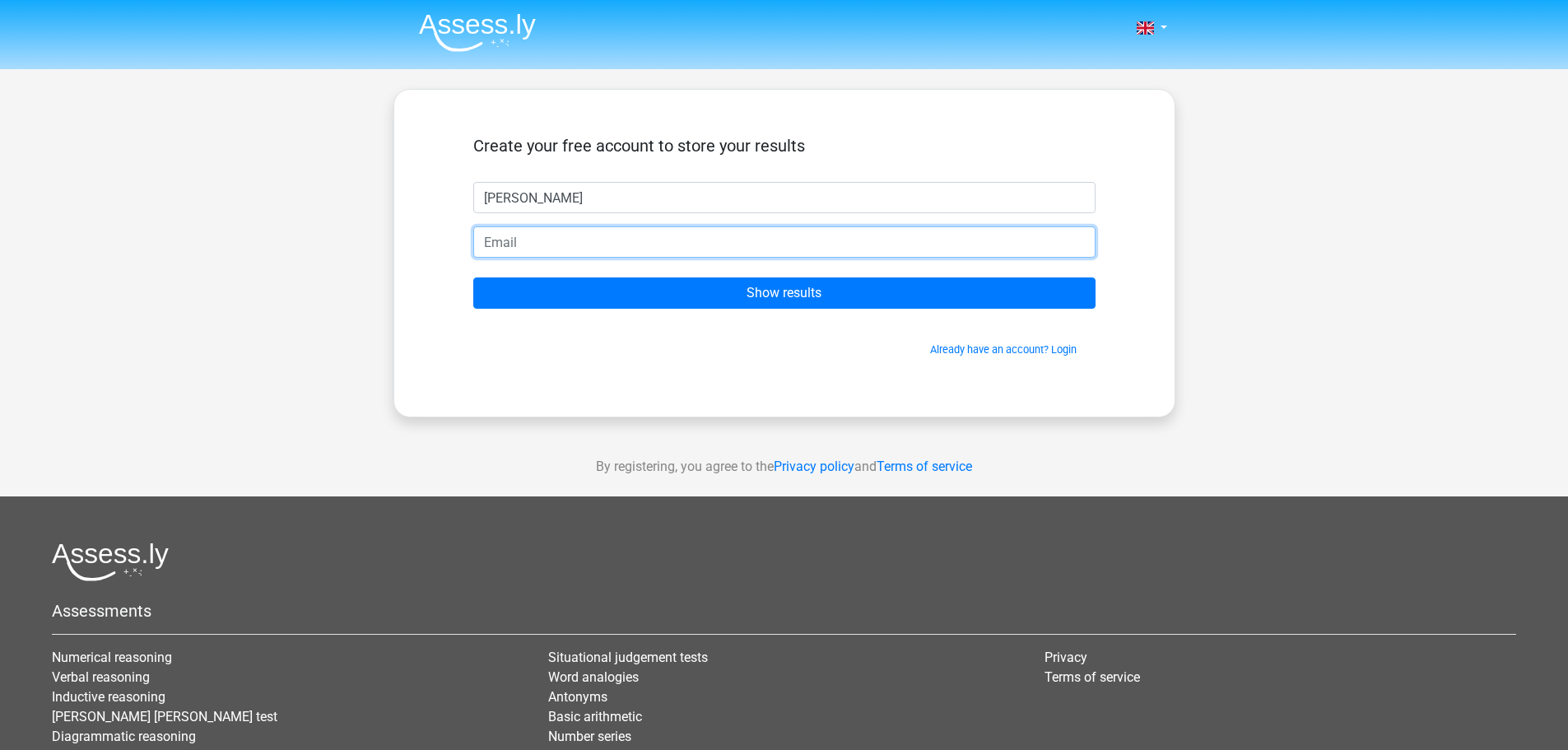
click at [528, 253] on input "email" at bounding box center [784, 241] width 622 height 32
type input "KRAC0075@GMAIL.COM"
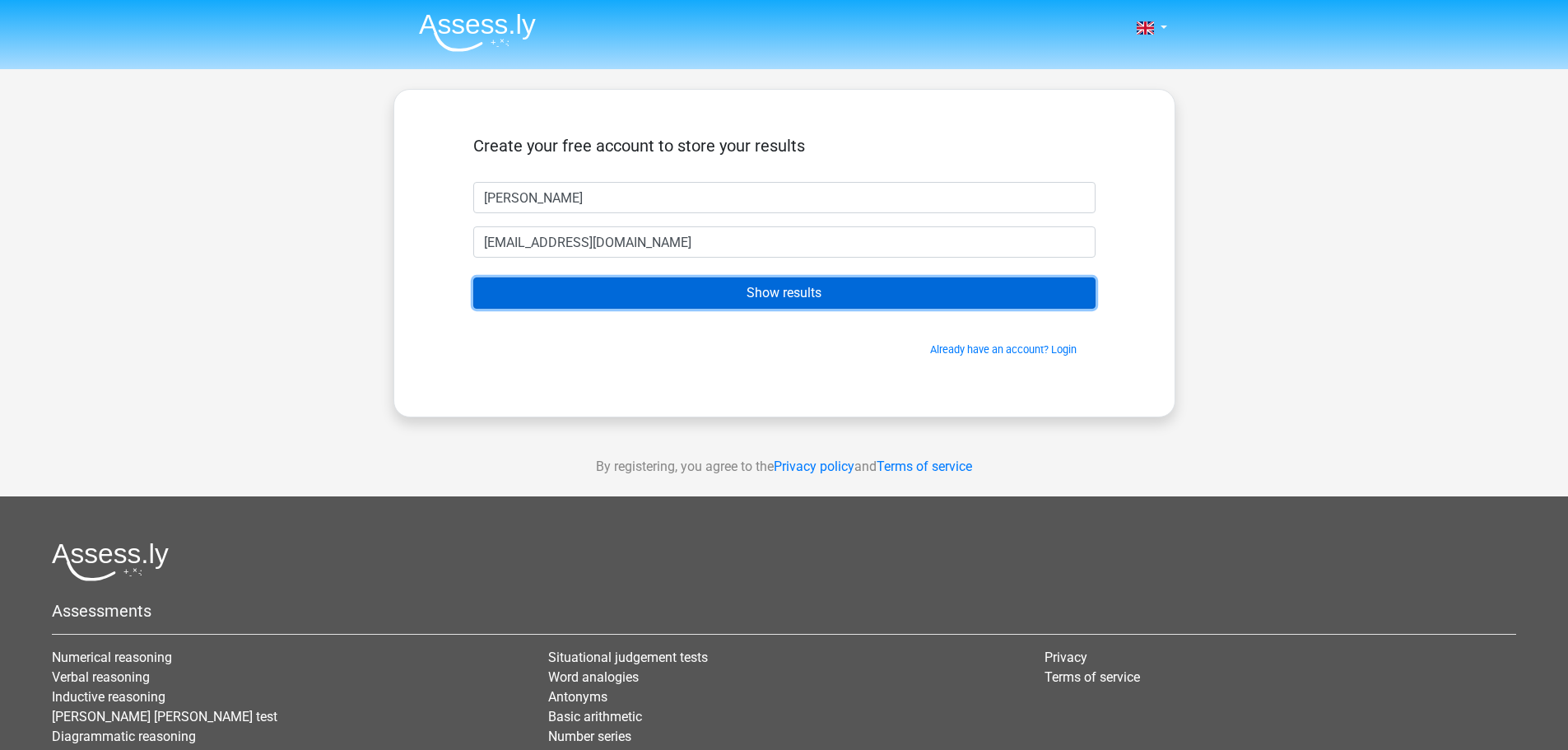
drag, startPoint x: 812, startPoint y: 294, endPoint x: 830, endPoint y: 278, distance: 24.1
click at [812, 289] on input "Show results" at bounding box center [784, 293] width 622 height 32
